Goal: Task Accomplishment & Management: Use online tool/utility

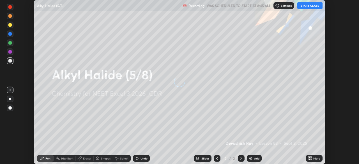
scroll to position [164, 359]
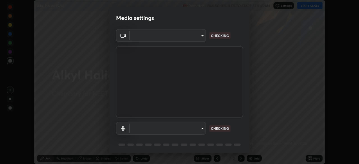
click at [201, 128] on body "Erase all Alkyl Halide (5/8) Recording WAS SCHEDULED TO START AT 8:45 AM Settin…" at bounding box center [179, 82] width 359 height 164
type input "2226f6d28742a26b6e0b51399fa030018956b8f43105e33b3be5017931f45398"
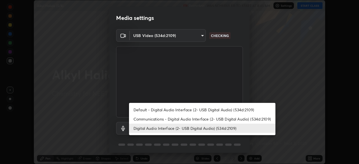
click at [187, 119] on li "Communications - Digital Audio Interface (2- USB Digital Audio) (534d:2109)" at bounding box center [202, 118] width 146 height 9
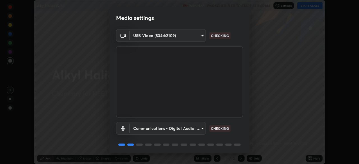
click at [183, 130] on body "Erase all Alkyl Halide (5/8) Recording WAS SCHEDULED TO START AT 8:45 AM Settin…" at bounding box center [179, 82] width 359 height 164
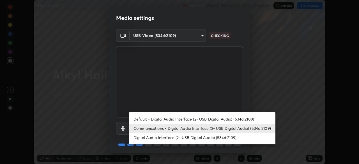
click at [184, 138] on li "Digital Audio Interface (2- USB Digital Audio) (534d:2109)" at bounding box center [202, 137] width 146 height 9
type input "62bcce4cbefccdbc85104c87e6e648d46c4666d442dd78cf9b514089073a0a01"
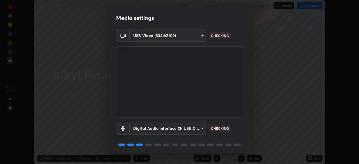
scroll to position [20, 0]
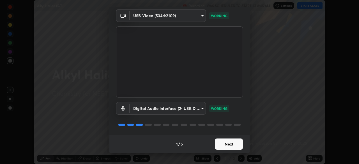
click at [226, 144] on button "Next" at bounding box center [229, 144] width 28 height 11
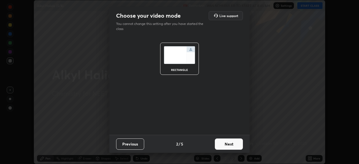
scroll to position [0, 0]
click at [226, 146] on button "Next" at bounding box center [229, 144] width 28 height 11
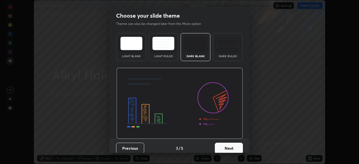
click at [228, 146] on button "Next" at bounding box center [229, 148] width 28 height 11
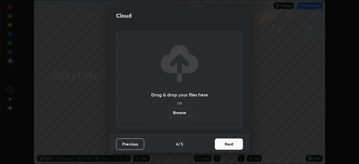
click at [234, 146] on button "Next" at bounding box center [229, 144] width 28 height 11
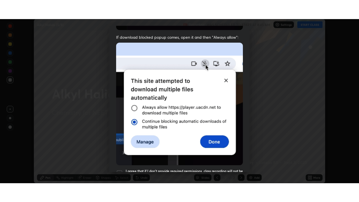
scroll to position [134, 0]
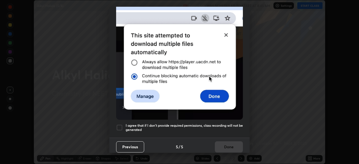
click at [228, 123] on h5 "I agree that if I don't provide required permissions, class recording will not …" at bounding box center [184, 127] width 117 height 9
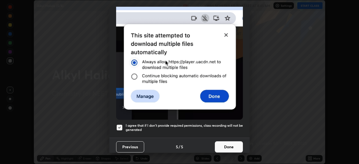
click at [225, 145] on button "Done" at bounding box center [229, 146] width 28 height 11
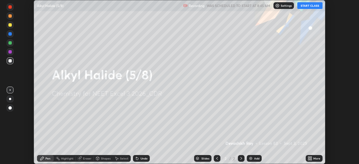
click at [309, 159] on icon at bounding box center [308, 159] width 1 height 1
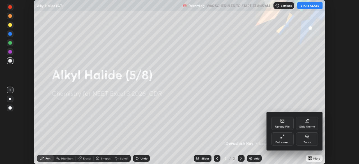
click at [285, 141] on div "Full screen" at bounding box center [283, 142] width 14 height 3
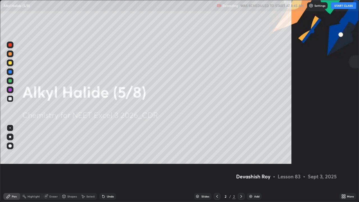
scroll to position [202, 359]
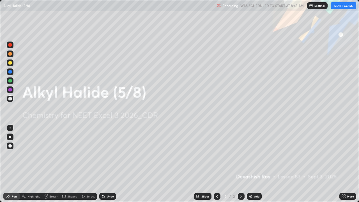
click at [341, 6] on button "START CLASS" at bounding box center [343, 5] width 25 height 7
click at [253, 164] on div "Add" at bounding box center [254, 196] width 15 height 7
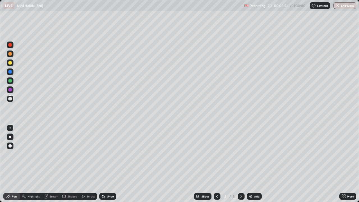
click at [10, 63] on div at bounding box center [9, 62] width 3 height 3
click at [11, 99] on div at bounding box center [9, 98] width 3 height 3
click at [12, 54] on div at bounding box center [10, 54] width 7 height 7
click at [9, 100] on div at bounding box center [9, 98] width 3 height 3
click at [106, 164] on div "Undo" at bounding box center [107, 196] width 17 height 7
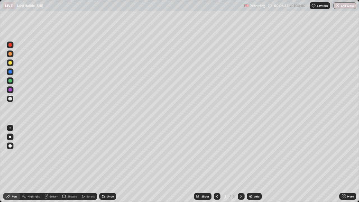
click at [107, 164] on div "Undo" at bounding box center [107, 196] width 17 height 7
click at [69, 164] on div "Shapes" at bounding box center [72, 196] width 10 height 3
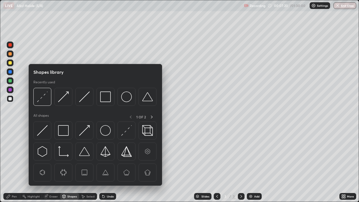
click at [102, 133] on img at bounding box center [105, 130] width 11 height 11
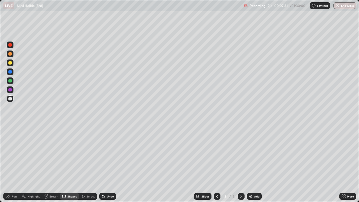
click at [8, 164] on icon at bounding box center [8, 196] width 4 height 4
click at [67, 164] on div "Shapes" at bounding box center [72, 196] width 10 height 3
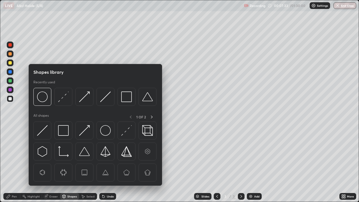
click at [44, 136] on img at bounding box center [42, 130] width 11 height 11
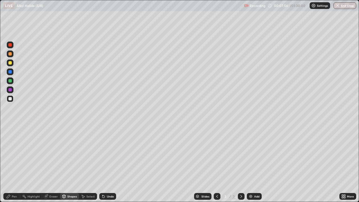
click at [68, 164] on div "Shapes" at bounding box center [72, 196] width 10 height 3
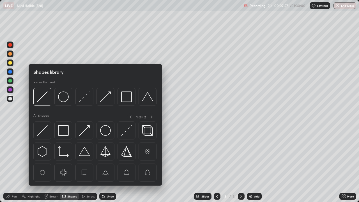
click at [79, 102] on div at bounding box center [84, 97] width 18 height 18
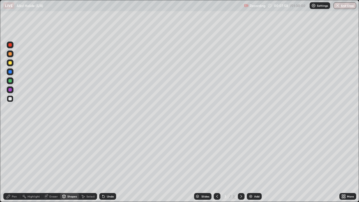
click at [10, 90] on div at bounding box center [9, 89] width 3 height 3
click at [14, 164] on div "Pen" at bounding box center [11, 196] width 17 height 7
click at [10, 99] on div at bounding box center [9, 98] width 3 height 3
click at [69, 164] on div "Shapes" at bounding box center [72, 196] width 10 height 3
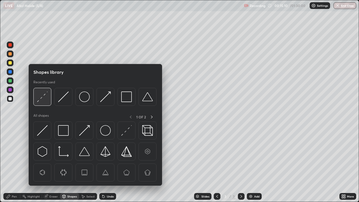
click at [45, 101] on img at bounding box center [42, 96] width 11 height 11
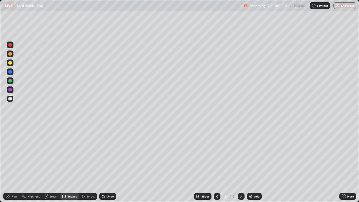
click at [10, 82] on div at bounding box center [9, 80] width 3 height 3
click at [0, 164] on div "Setting up your live class" at bounding box center [179, 101] width 359 height 202
click at [11, 71] on div at bounding box center [9, 71] width 3 height 3
click at [8, 84] on div at bounding box center [10, 80] width 7 height 7
click at [12, 99] on div at bounding box center [9, 98] width 3 height 3
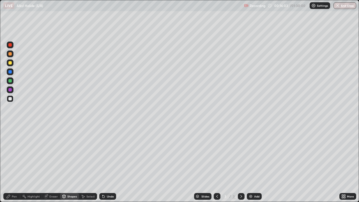
click at [10, 164] on icon at bounding box center [8, 196] width 4 height 4
click at [69, 164] on div "Shapes" at bounding box center [72, 196] width 10 height 3
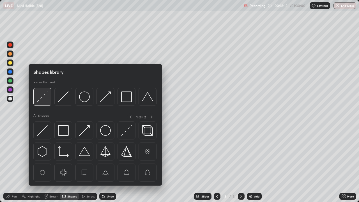
click at [42, 102] on div at bounding box center [42, 97] width 18 height 18
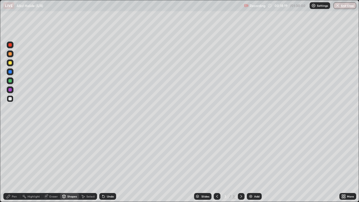
click at [9, 63] on div at bounding box center [9, 62] width 3 height 3
click at [12, 54] on div at bounding box center [10, 54] width 7 height 7
click at [12, 164] on div "Pen" at bounding box center [14, 196] width 5 height 3
click at [10, 99] on div at bounding box center [9, 98] width 3 height 3
click at [254, 164] on div "Add" at bounding box center [256, 196] width 5 height 3
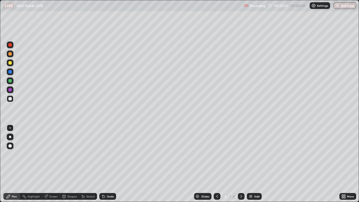
click at [10, 54] on div at bounding box center [9, 53] width 3 height 3
click at [10, 63] on div at bounding box center [9, 62] width 3 height 3
click at [12, 55] on div at bounding box center [9, 53] width 3 height 3
click at [108, 164] on div "Undo" at bounding box center [110, 196] width 7 height 3
click at [10, 99] on div at bounding box center [9, 98] width 3 height 3
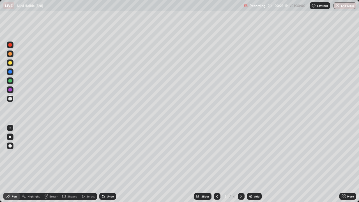
click at [11, 81] on div at bounding box center [9, 80] width 3 height 3
click at [65, 164] on icon at bounding box center [64, 196] width 3 height 1
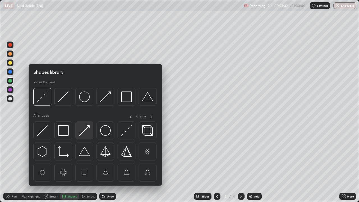
click at [81, 134] on img at bounding box center [84, 130] width 11 height 11
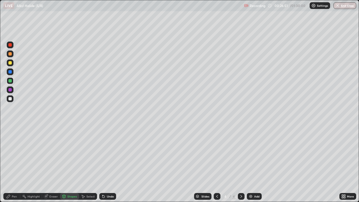
click at [111, 164] on div "Undo" at bounding box center [107, 196] width 17 height 7
click at [107, 164] on div "Undo" at bounding box center [110, 196] width 7 height 3
click at [11, 164] on div "Pen" at bounding box center [11, 196] width 17 height 7
click at [13, 98] on div at bounding box center [10, 98] width 7 height 7
click at [105, 164] on div "Undo" at bounding box center [107, 196] width 17 height 7
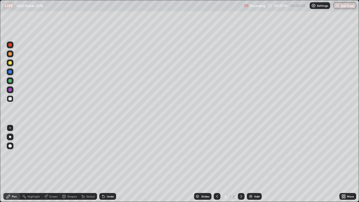
click at [106, 164] on div "Undo" at bounding box center [107, 196] width 17 height 7
click at [105, 164] on div "Undo" at bounding box center [107, 196] width 17 height 7
click at [71, 164] on div "Shapes" at bounding box center [72, 196] width 10 height 3
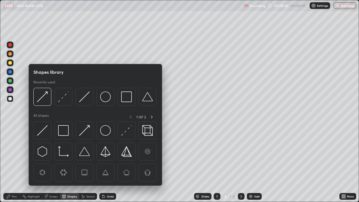
click at [12, 81] on div at bounding box center [10, 80] width 7 height 7
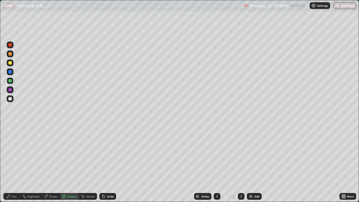
click at [14, 164] on div "Pen" at bounding box center [11, 196] width 17 height 7
click at [70, 164] on div "Shapes" at bounding box center [72, 196] width 10 height 3
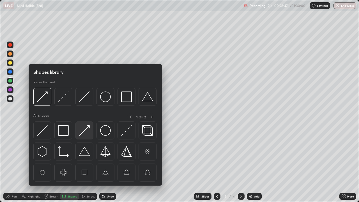
click at [86, 129] on img at bounding box center [84, 130] width 11 height 11
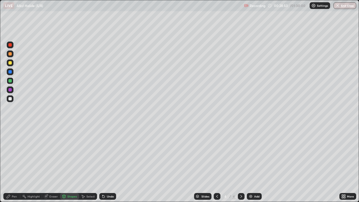
click at [73, 164] on div "Shapes" at bounding box center [69, 196] width 19 height 7
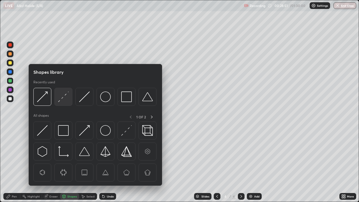
click at [67, 96] on img at bounding box center [63, 96] width 11 height 11
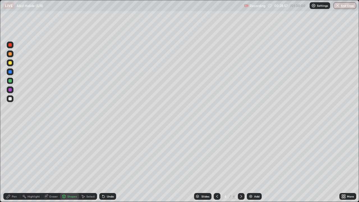
click at [70, 164] on div "Shapes" at bounding box center [69, 196] width 19 height 7
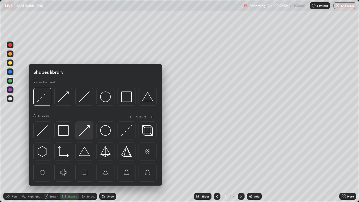
click at [88, 130] on img at bounding box center [84, 130] width 11 height 11
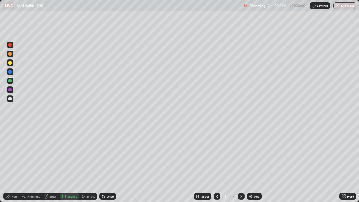
click at [110, 164] on div "Undo" at bounding box center [110, 196] width 7 height 3
click at [112, 164] on div "Undo" at bounding box center [107, 196] width 17 height 7
click at [71, 164] on div "Shapes" at bounding box center [72, 196] width 10 height 3
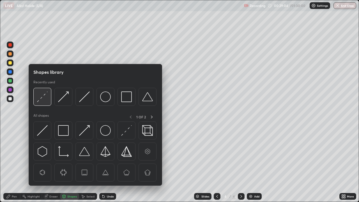
click at [51, 97] on div at bounding box center [42, 97] width 18 height 18
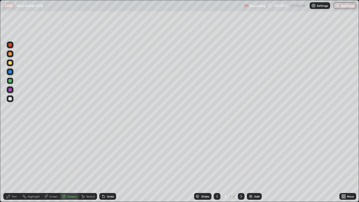
click at [13, 164] on div "Pen" at bounding box center [11, 196] width 17 height 7
click at [71, 164] on div "Shapes" at bounding box center [72, 196] width 10 height 3
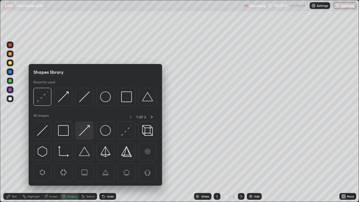
click at [75, 130] on div at bounding box center [84, 131] width 18 height 18
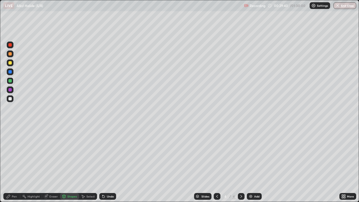
click at [14, 164] on div "Pen" at bounding box center [11, 196] width 17 height 7
click at [13, 98] on div at bounding box center [10, 98] width 7 height 7
click at [10, 81] on div at bounding box center [9, 80] width 3 height 3
click at [69, 164] on div "Shapes" at bounding box center [72, 196] width 10 height 3
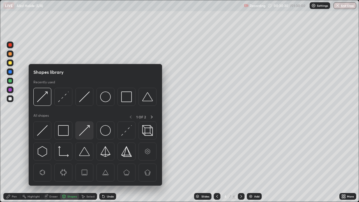
click at [82, 131] on img at bounding box center [84, 130] width 11 height 11
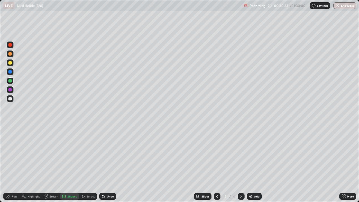
click at [72, 164] on div "Shapes" at bounding box center [72, 196] width 10 height 3
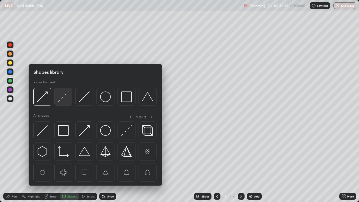
click at [60, 103] on div at bounding box center [63, 97] width 18 height 18
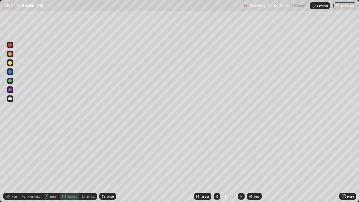
click at [68, 164] on div "Shapes" at bounding box center [69, 196] width 19 height 7
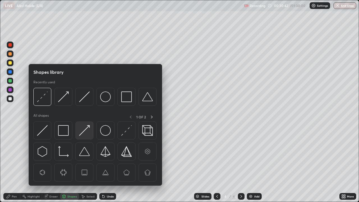
click at [82, 134] on img at bounding box center [84, 130] width 11 height 11
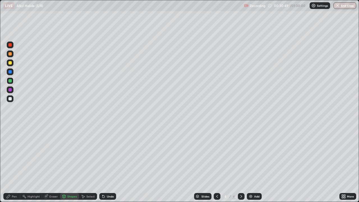
click at [11, 164] on div "Pen" at bounding box center [11, 196] width 17 height 7
click at [10, 99] on div at bounding box center [9, 98] width 3 height 3
click at [247, 164] on div "Add" at bounding box center [254, 196] width 15 height 7
click at [10, 63] on div at bounding box center [9, 62] width 3 height 3
click at [11, 100] on div at bounding box center [9, 98] width 3 height 3
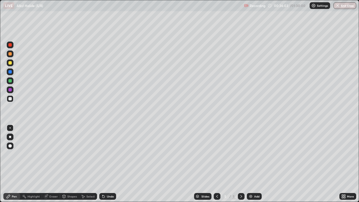
click at [11, 55] on div at bounding box center [9, 53] width 3 height 3
click at [11, 102] on div at bounding box center [10, 98] width 7 height 7
click at [111, 164] on div "Undo" at bounding box center [110, 196] width 7 height 3
click at [113, 164] on div "Undo" at bounding box center [107, 196] width 17 height 7
click at [109, 164] on div "Undo" at bounding box center [110, 196] width 7 height 3
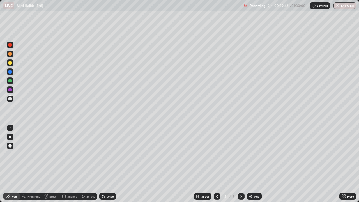
click at [108, 164] on div "Undo" at bounding box center [110, 196] width 7 height 3
click at [109, 164] on div "Undo" at bounding box center [107, 196] width 17 height 7
click at [107, 164] on div "Undo" at bounding box center [110, 196] width 7 height 3
click at [106, 164] on div "Undo" at bounding box center [107, 196] width 17 height 7
click at [107, 164] on div "Undo" at bounding box center [110, 196] width 7 height 3
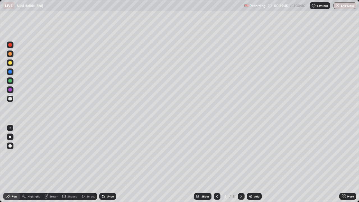
click at [107, 164] on div "Undo" at bounding box center [110, 196] width 7 height 3
click at [70, 164] on div "Shapes" at bounding box center [69, 196] width 19 height 7
click at [109, 164] on div "Undo" at bounding box center [110, 196] width 7 height 3
click at [10, 81] on div at bounding box center [9, 80] width 3 height 3
click at [106, 164] on div "Undo" at bounding box center [107, 196] width 17 height 7
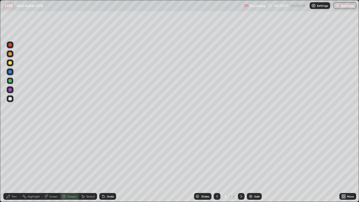
click at [13, 164] on div "Pen" at bounding box center [14, 196] width 5 height 3
click at [67, 164] on div "Shapes" at bounding box center [72, 196] width 10 height 3
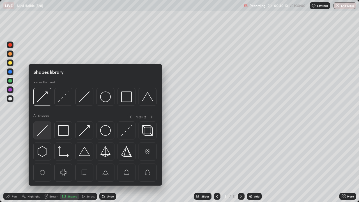
click at [44, 132] on img at bounding box center [42, 130] width 11 height 11
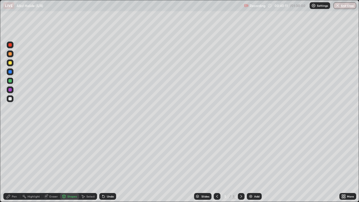
click at [12, 99] on div at bounding box center [10, 98] width 7 height 7
click at [12, 164] on div "Pen" at bounding box center [14, 196] width 5 height 3
click at [110, 164] on div "Undo" at bounding box center [110, 196] width 7 height 3
click at [104, 164] on icon at bounding box center [103, 196] width 4 height 4
click at [102, 164] on icon at bounding box center [103, 197] width 2 height 2
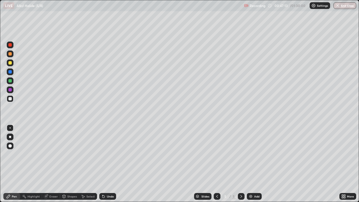
click at [110, 164] on div "Undo" at bounding box center [110, 196] width 7 height 3
click at [52, 164] on div "Eraser" at bounding box center [53, 196] width 8 height 3
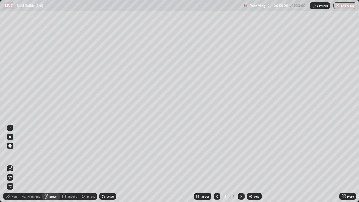
click at [17, 164] on div "Pen" at bounding box center [14, 196] width 5 height 3
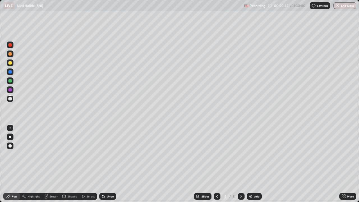
click at [111, 164] on div "Undo" at bounding box center [110, 196] width 7 height 3
click at [109, 164] on div "Undo" at bounding box center [110, 196] width 7 height 3
click at [256, 164] on div "Add" at bounding box center [254, 196] width 15 height 7
click at [216, 164] on icon at bounding box center [217, 196] width 4 height 4
click at [243, 164] on div at bounding box center [241, 196] width 7 height 7
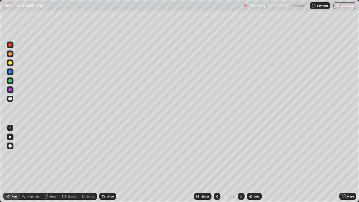
click at [11, 56] on div at bounding box center [10, 54] width 7 height 7
click at [11, 100] on div at bounding box center [9, 98] width 3 height 3
click at [110, 164] on div "Undo" at bounding box center [107, 196] width 17 height 7
click at [111, 164] on div "Undo" at bounding box center [110, 196] width 7 height 3
click at [109, 164] on div "Undo" at bounding box center [110, 196] width 7 height 3
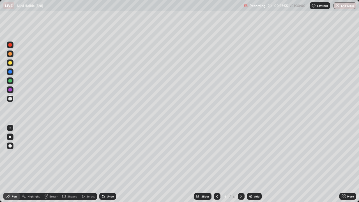
click at [108, 164] on div "Undo" at bounding box center [107, 196] width 17 height 7
click at [106, 164] on div "Undo" at bounding box center [107, 196] width 17 height 7
click at [105, 164] on div "Undo" at bounding box center [107, 196] width 17 height 7
click at [102, 164] on icon at bounding box center [102, 195] width 1 height 1
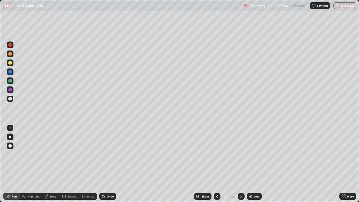
click at [103, 164] on icon at bounding box center [103, 197] width 2 height 2
click at [104, 164] on icon at bounding box center [103, 197] width 2 height 2
click at [101, 164] on icon at bounding box center [103, 196] width 4 height 4
click at [109, 164] on div "Undo" at bounding box center [110, 196] width 7 height 3
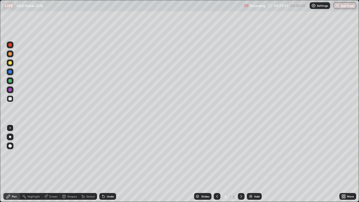
click at [341, 8] on button "End Class" at bounding box center [345, 5] width 23 height 7
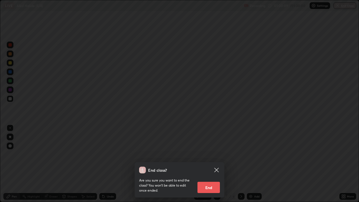
click at [218, 164] on icon at bounding box center [216, 170] width 7 height 7
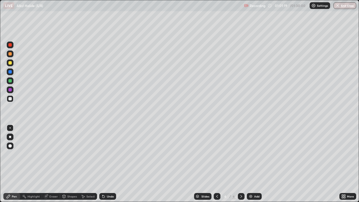
click at [50, 164] on div "Eraser" at bounding box center [53, 196] width 8 height 3
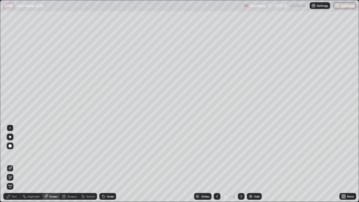
click at [10, 164] on div "Pen" at bounding box center [11, 196] width 17 height 7
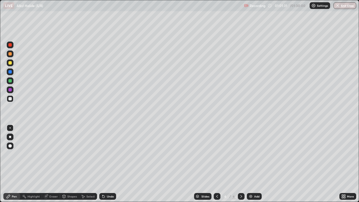
click at [8, 81] on div at bounding box center [9, 80] width 3 height 3
click at [72, 164] on div "Shapes" at bounding box center [69, 196] width 19 height 7
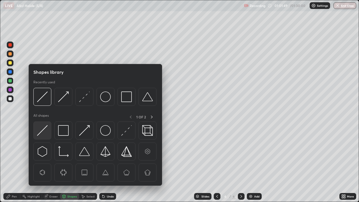
click at [45, 134] on img at bounding box center [42, 130] width 11 height 11
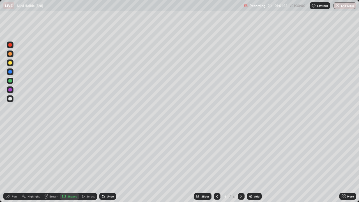
click at [13, 164] on div "Pen" at bounding box center [14, 196] width 5 height 3
click at [12, 101] on div at bounding box center [10, 98] width 7 height 7
click at [106, 164] on div "Undo" at bounding box center [107, 196] width 17 height 7
click at [102, 164] on icon at bounding box center [103, 197] width 2 height 2
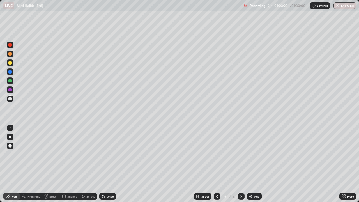
click at [86, 164] on div "Select" at bounding box center [88, 196] width 18 height 7
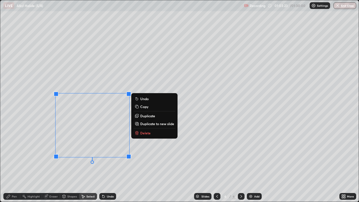
click at [143, 114] on p "Duplicate" at bounding box center [147, 116] width 15 height 4
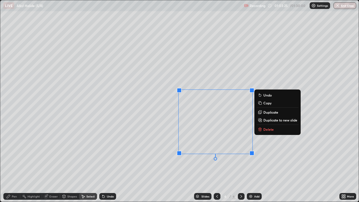
click at [143, 159] on div "0 ° Undo Copy Duplicate Duplicate to new slide Delete" at bounding box center [179, 100] width 359 height 201
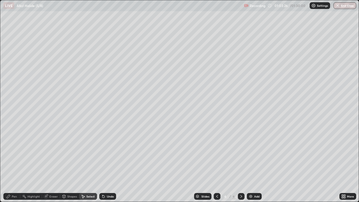
click at [53, 164] on div "Eraser" at bounding box center [53, 196] width 8 height 3
click at [17, 164] on div "Pen" at bounding box center [14, 196] width 5 height 3
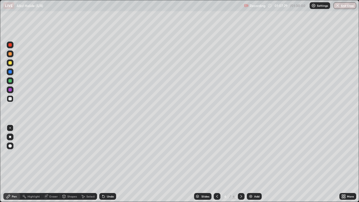
click at [255, 164] on div "Add" at bounding box center [254, 196] width 15 height 7
click at [10, 55] on div at bounding box center [9, 53] width 3 height 3
click at [13, 98] on div at bounding box center [10, 98] width 7 height 7
click at [109, 164] on div "Undo" at bounding box center [110, 196] width 7 height 3
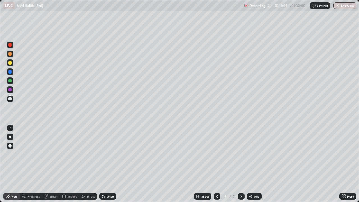
click at [109, 164] on div "Undo" at bounding box center [110, 196] width 7 height 3
click at [107, 164] on div "Undo" at bounding box center [110, 196] width 7 height 3
click at [69, 164] on div "Shapes" at bounding box center [72, 196] width 10 height 3
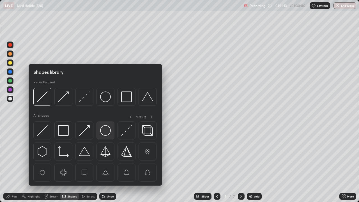
click at [106, 133] on img at bounding box center [105, 130] width 11 height 11
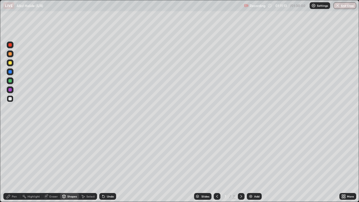
click at [11, 82] on div at bounding box center [9, 80] width 3 height 3
click at [10, 164] on icon at bounding box center [8, 196] width 4 height 4
click at [12, 99] on div at bounding box center [10, 98] width 7 height 7
click at [68, 164] on div "Shapes" at bounding box center [72, 196] width 10 height 3
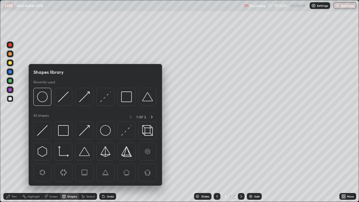
click at [106, 136] on div at bounding box center [106, 131] width 18 height 18
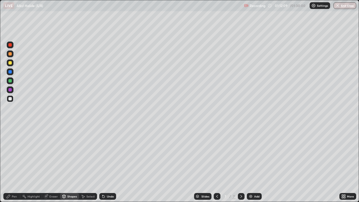
click at [107, 164] on div "Undo" at bounding box center [110, 196] width 7 height 3
click at [72, 164] on div "Shapes" at bounding box center [69, 196] width 19 height 7
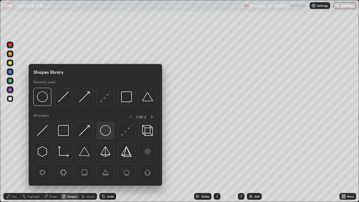
click at [103, 133] on img at bounding box center [105, 130] width 11 height 11
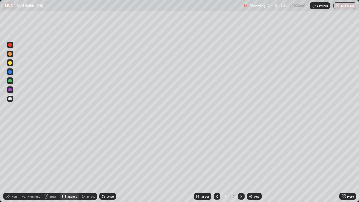
click at [14, 164] on div "Pen" at bounding box center [11, 196] width 17 height 7
click at [102, 164] on icon at bounding box center [102, 195] width 1 height 1
click at [86, 164] on div "Select" at bounding box center [90, 196] width 8 height 3
click at [10, 164] on icon at bounding box center [8, 196] width 4 height 4
click at [104, 164] on icon at bounding box center [103, 196] width 4 height 4
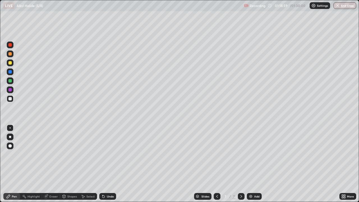
click at [68, 164] on div "Shapes" at bounding box center [72, 196] width 10 height 3
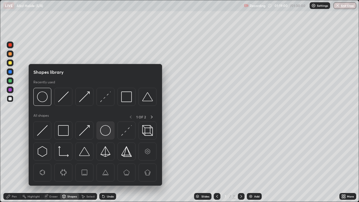
click at [105, 131] on img at bounding box center [105, 130] width 11 height 11
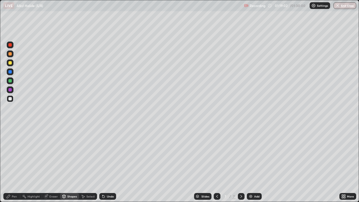
click at [12, 164] on div "Pen" at bounding box center [14, 196] width 5 height 3
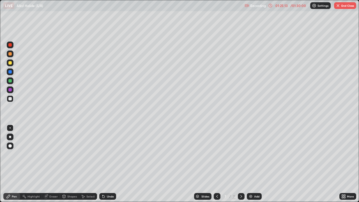
click at [347, 7] on button "End Class" at bounding box center [345, 5] width 22 height 7
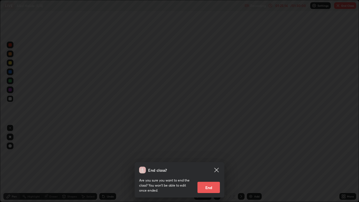
click at [216, 164] on button "End" at bounding box center [209, 187] width 22 height 11
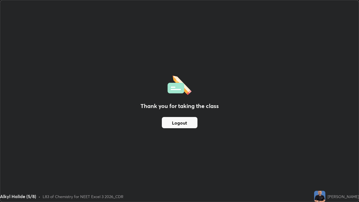
click at [180, 119] on button "Logout" at bounding box center [180, 122] width 36 height 11
